Goal: Information Seeking & Learning: Learn about a topic

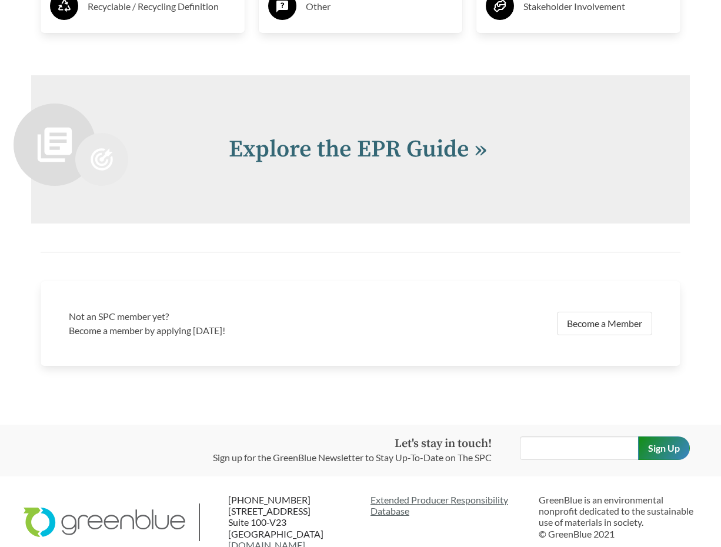
scroll to position [2375, 0]
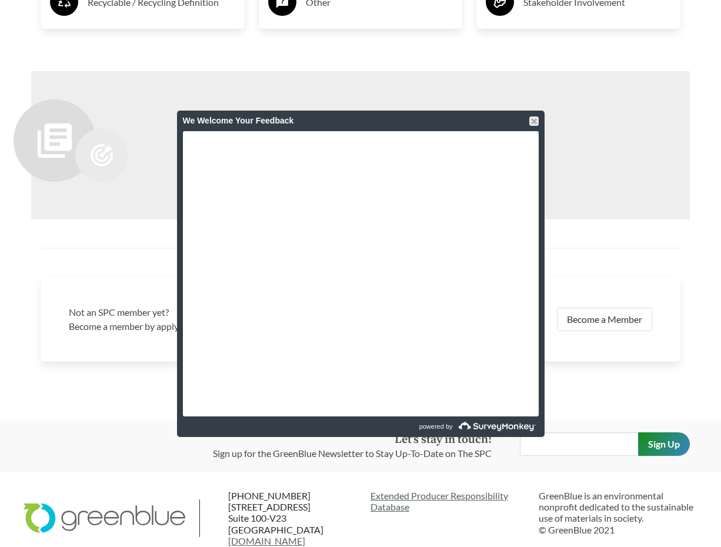
click at [534, 115] on div "We Welcome Your Feedback" at bounding box center [361, 121] width 356 height 21
click at [533, 119] on div at bounding box center [534, 120] width 9 height 9
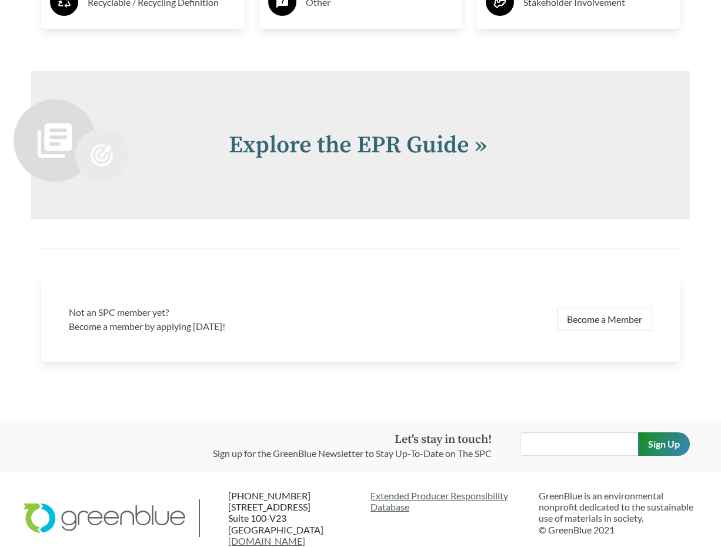
scroll to position [2393, 0]
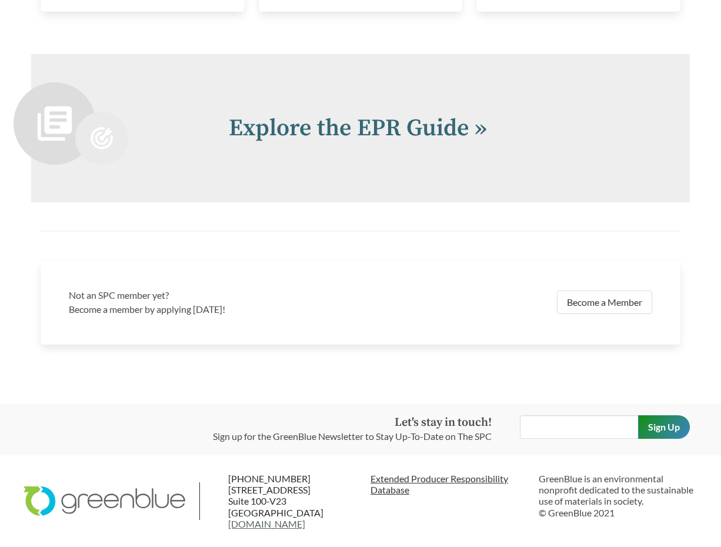
click at [463, 480] on link "Extended Producer Responsibility Database" at bounding box center [450, 484] width 159 height 22
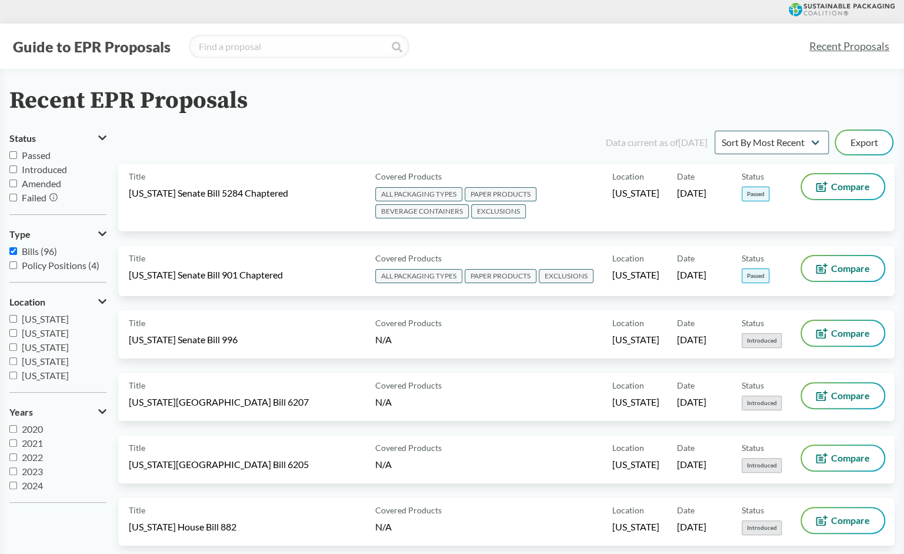
click at [686, 90] on div "Recent EPR Proposals" at bounding box center [451, 101] width 885 height 26
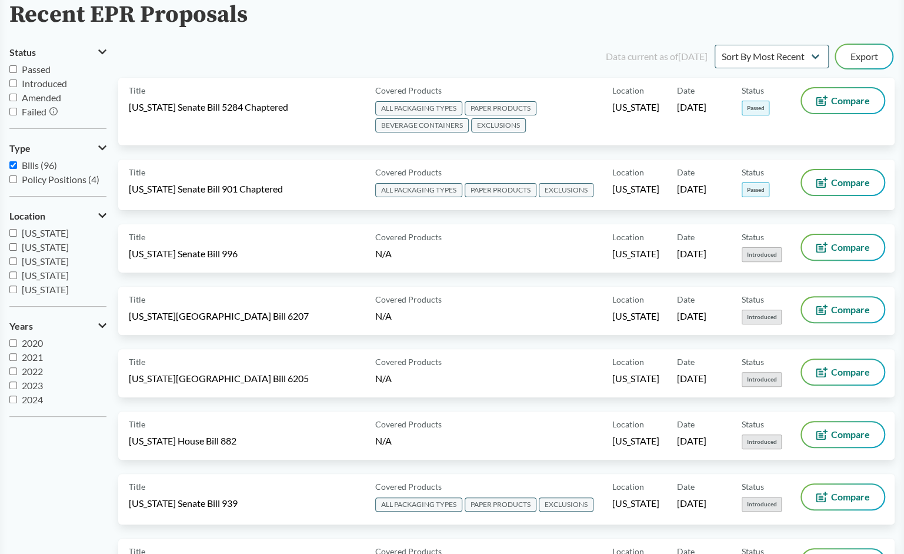
scroll to position [85, 0]
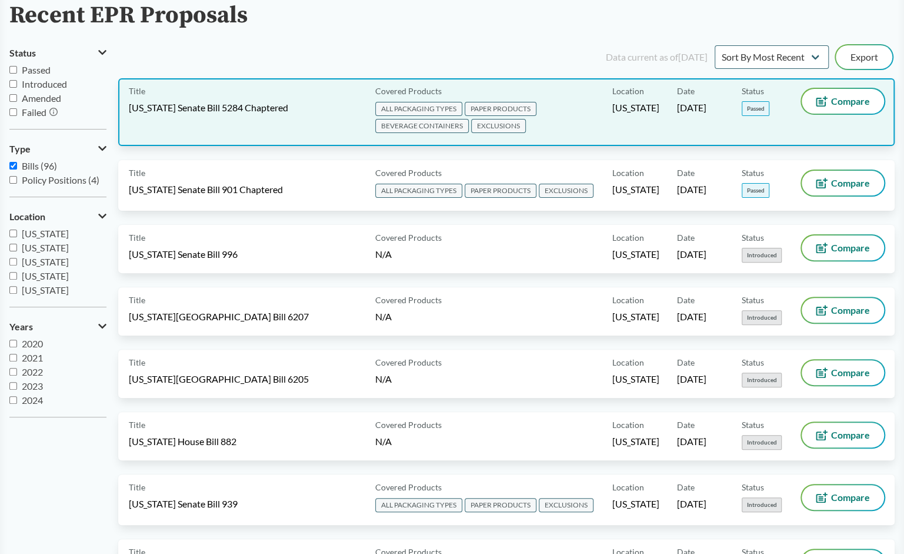
click at [548, 124] on span "ALL PACKAGING TYPES PAPER PRODUCTS BEVERAGE CONTAINERS EXCLUSIONS" at bounding box center [491, 118] width 232 height 34
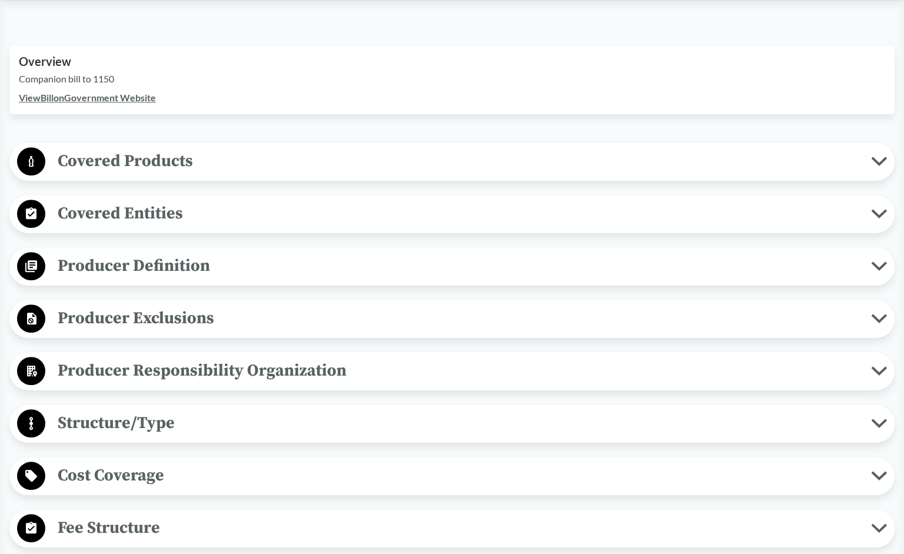
scroll to position [352, 0]
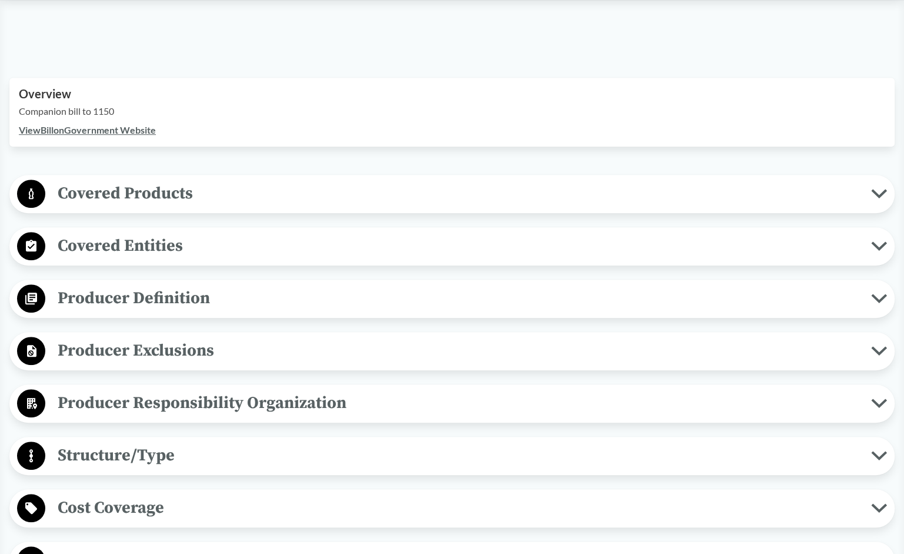
click at [95, 126] on link "View Bill on Government Website" at bounding box center [87, 129] width 137 height 11
